Goal: Information Seeking & Learning: Check status

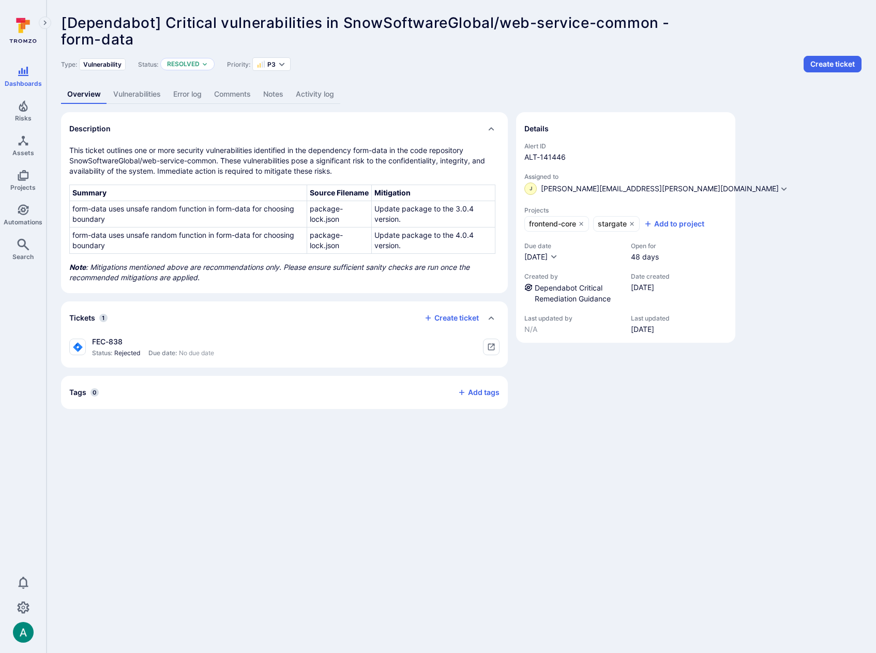
click at [315, 98] on link "Activity log" at bounding box center [315, 94] width 51 height 19
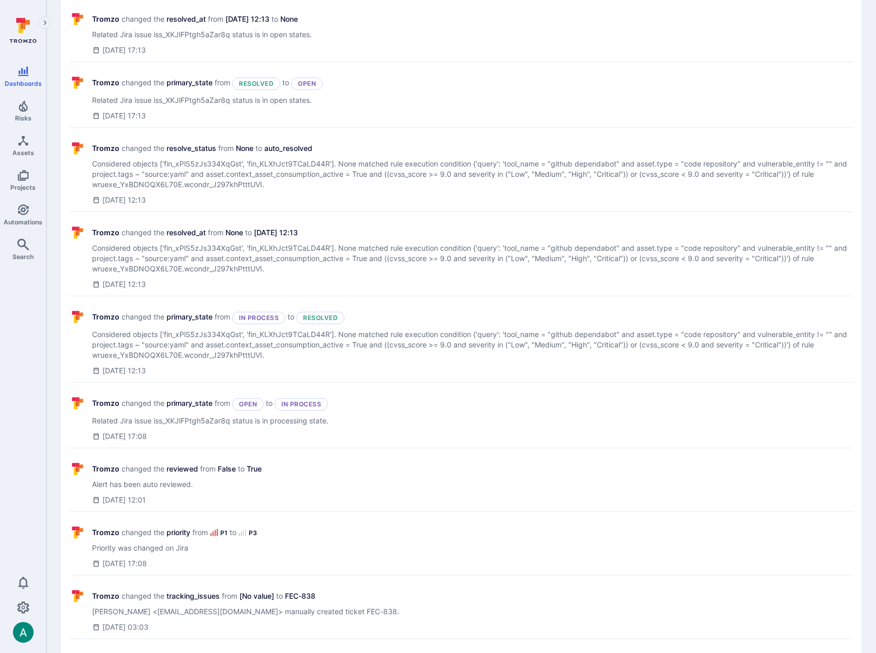
scroll to position [2285, 0]
drag, startPoint x: 112, startPoint y: 233, endPoint x: 211, endPoint y: 236, distance: 99.3
click at [211, 236] on div "Tromzo changed the resolved_at from None to Sep 6, 2025 at 12:13" at bounding box center [472, 234] width 761 height 10
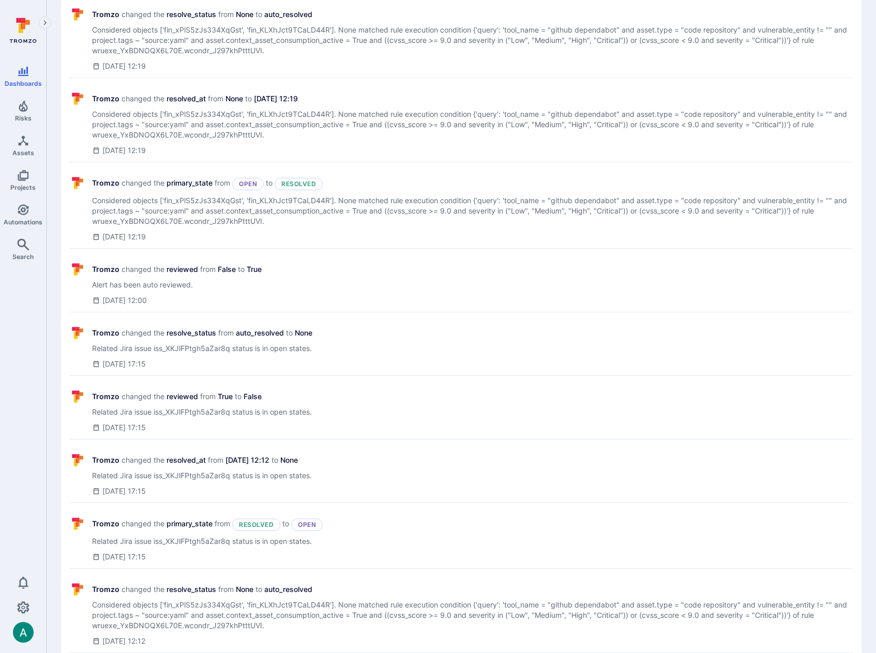
scroll to position [0, 0]
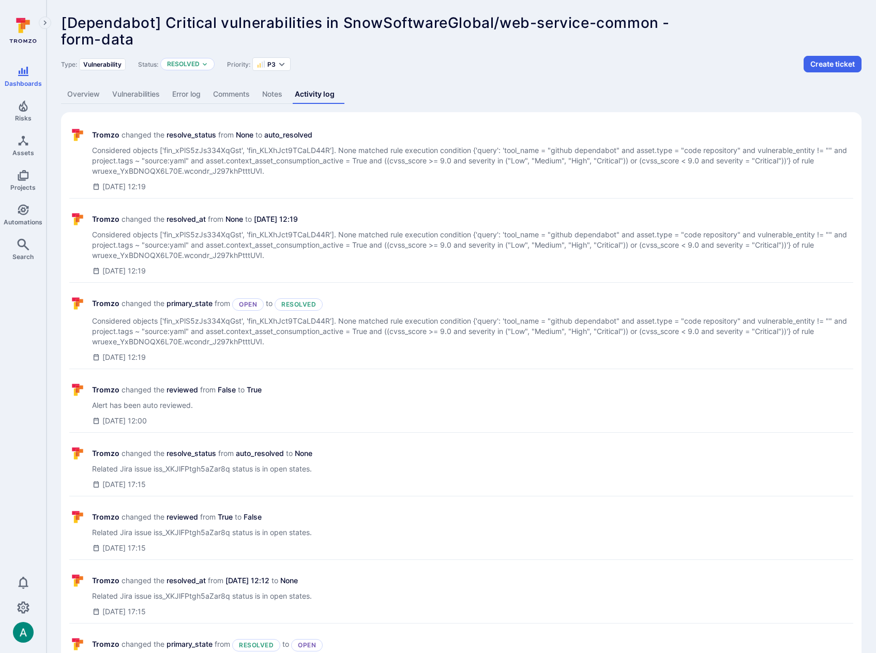
click at [133, 93] on link "Vulnerabilities" at bounding box center [136, 94] width 60 height 19
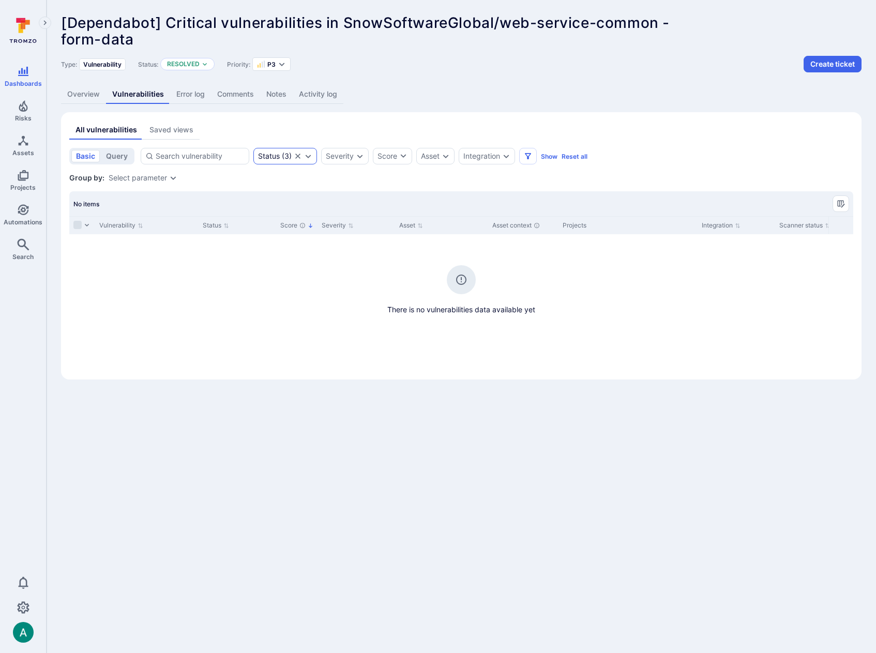
click at [301, 157] on icon "Clear selection" at bounding box center [298, 156] width 8 height 8
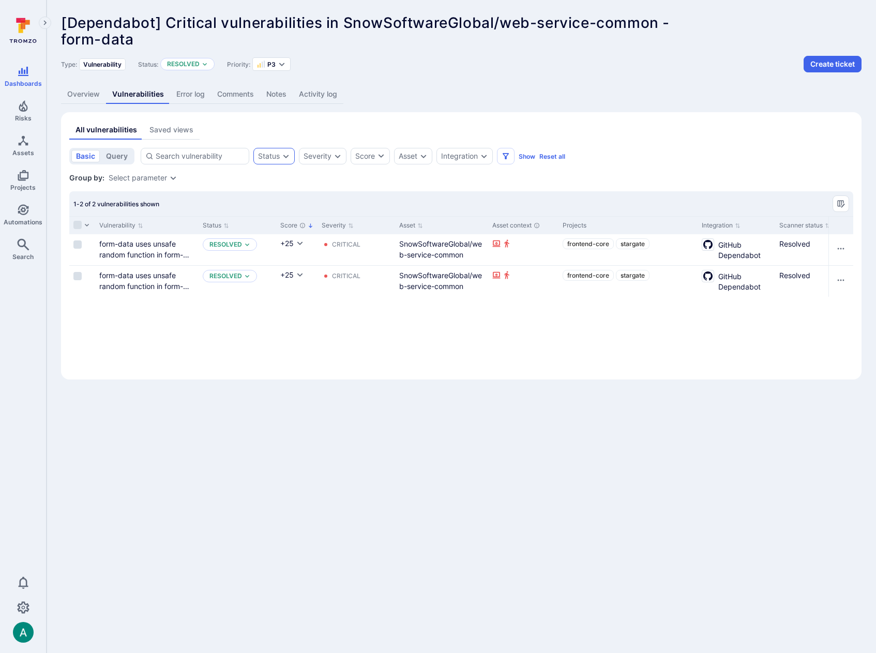
click at [79, 94] on link "Overview" at bounding box center [83, 94] width 45 height 19
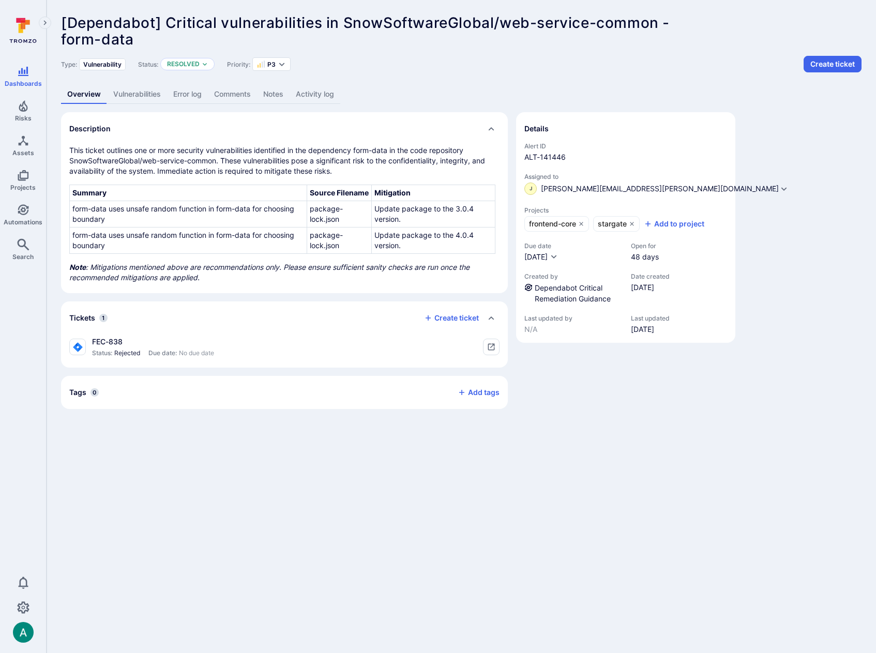
click at [123, 352] on span "Rejected" at bounding box center [127, 353] width 26 height 8
copy span "Rejected"
click at [315, 92] on link "Activity log" at bounding box center [315, 94] width 51 height 19
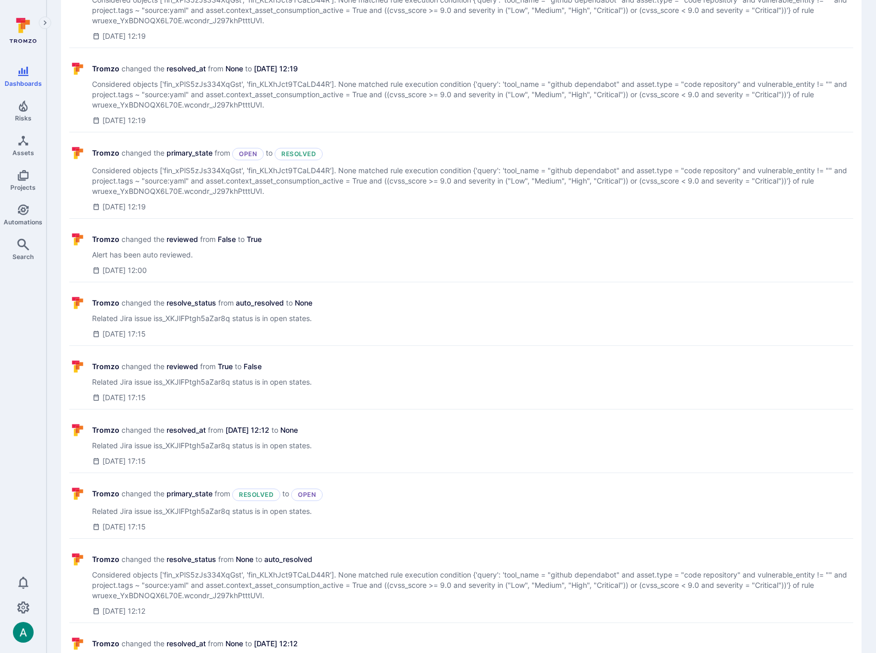
scroll to position [154, 0]
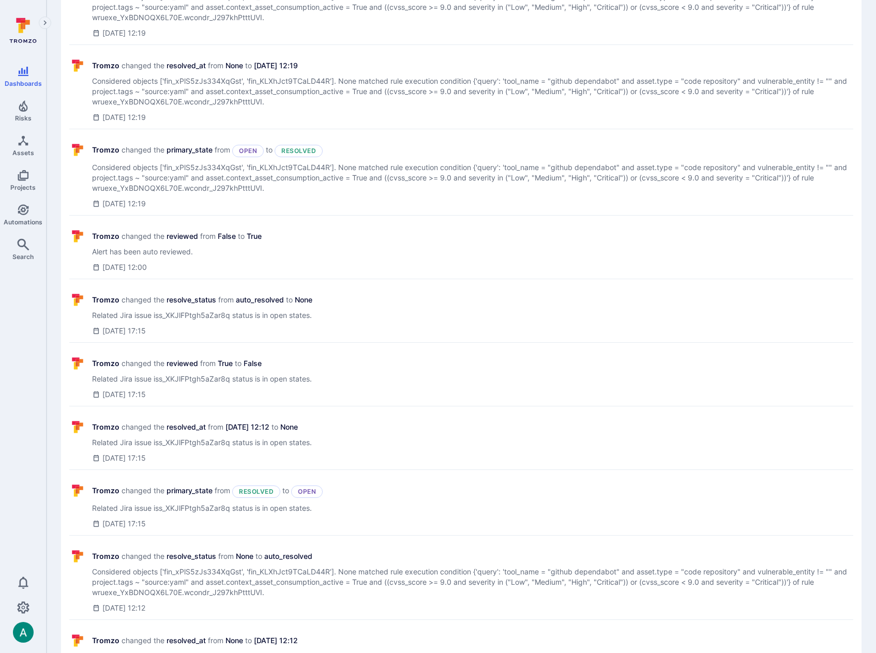
click at [158, 505] on span "Related Jira issue iss_XKJlFPtgh5aZar8q status is in open states." at bounding box center [207, 508] width 231 height 10
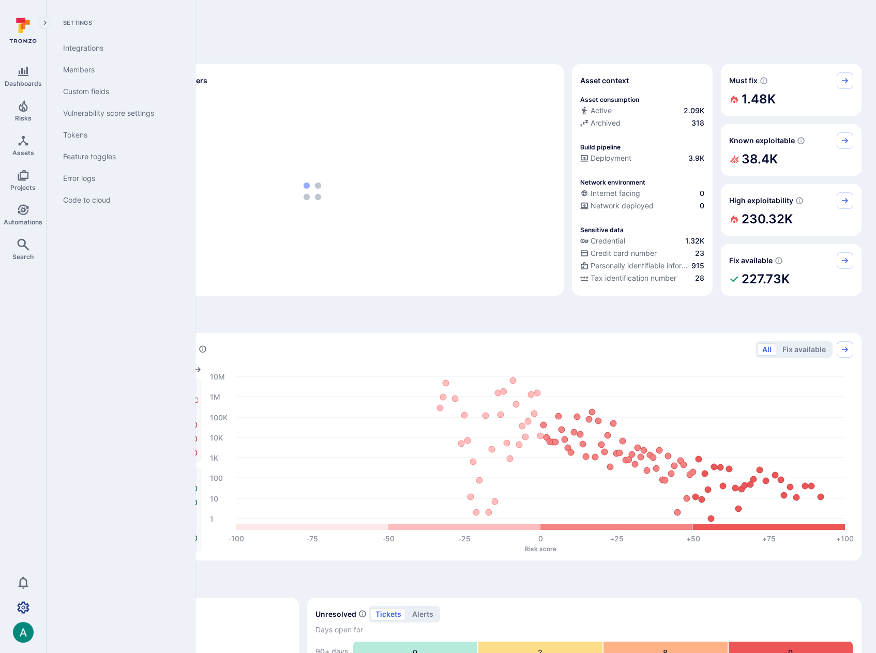
click at [25, 612] on icon "Settings" at bounding box center [23, 607] width 12 height 12
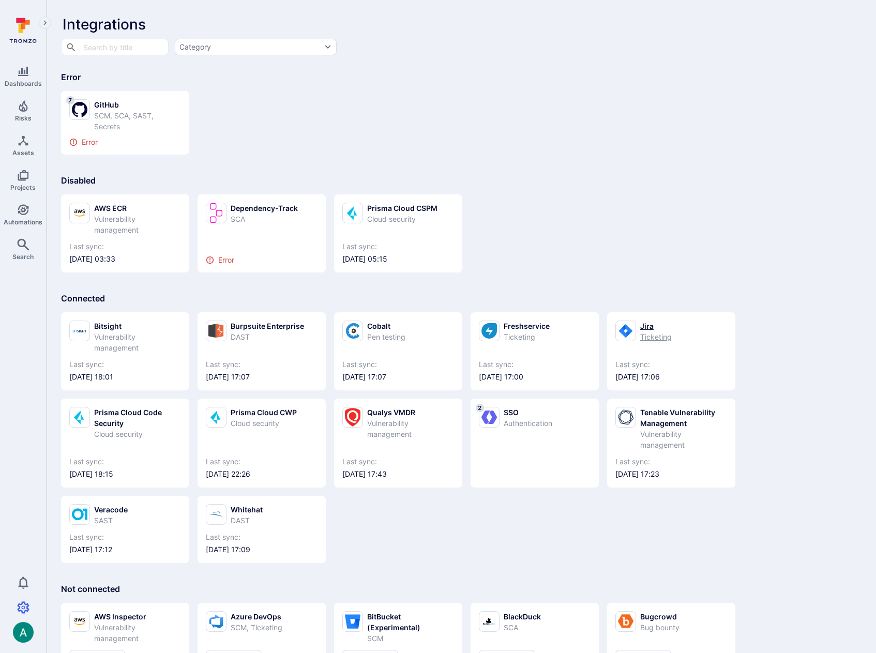
click at [635, 329] on div at bounding box center [625, 331] width 21 height 21
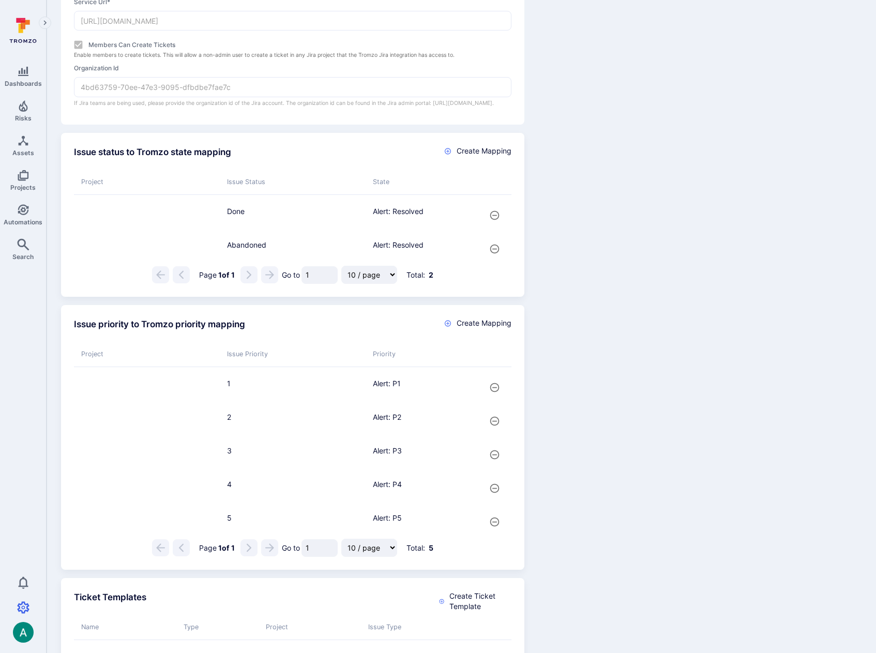
scroll to position [282, 0]
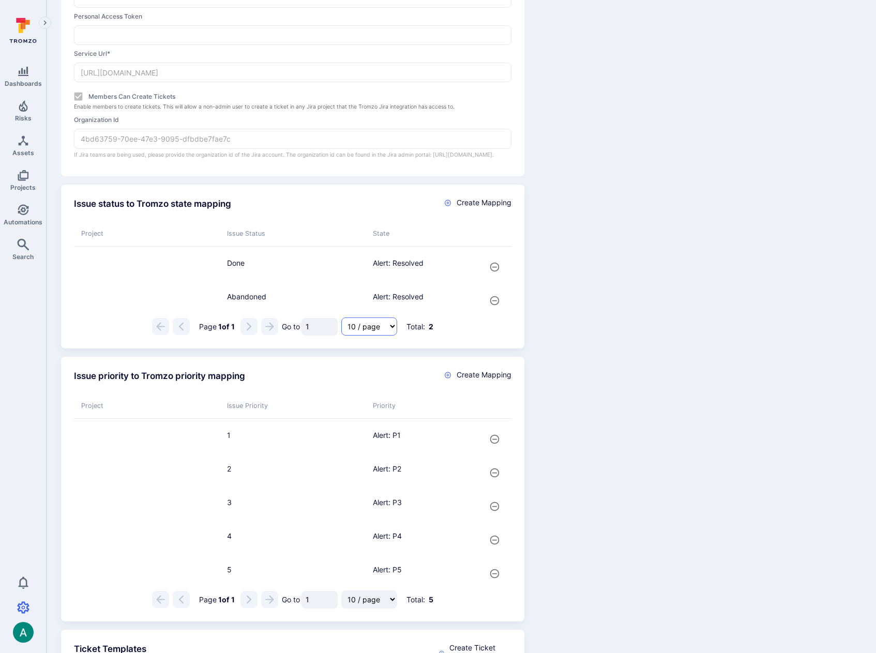
click at [378, 332] on select "10 / page 25 / page 50 / page 100 / page" at bounding box center [369, 326] width 56 height 18
